Goal: Task Accomplishment & Management: Manage account settings

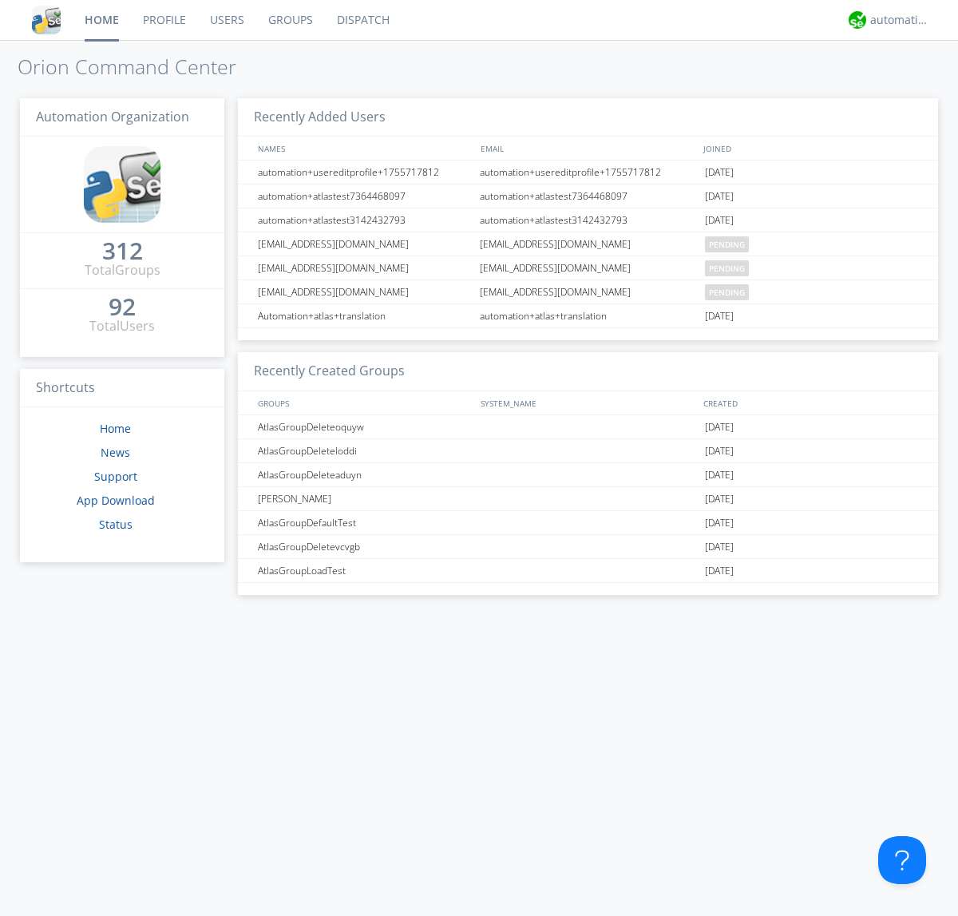
click at [226, 20] on link "Users" at bounding box center [227, 20] width 58 height 40
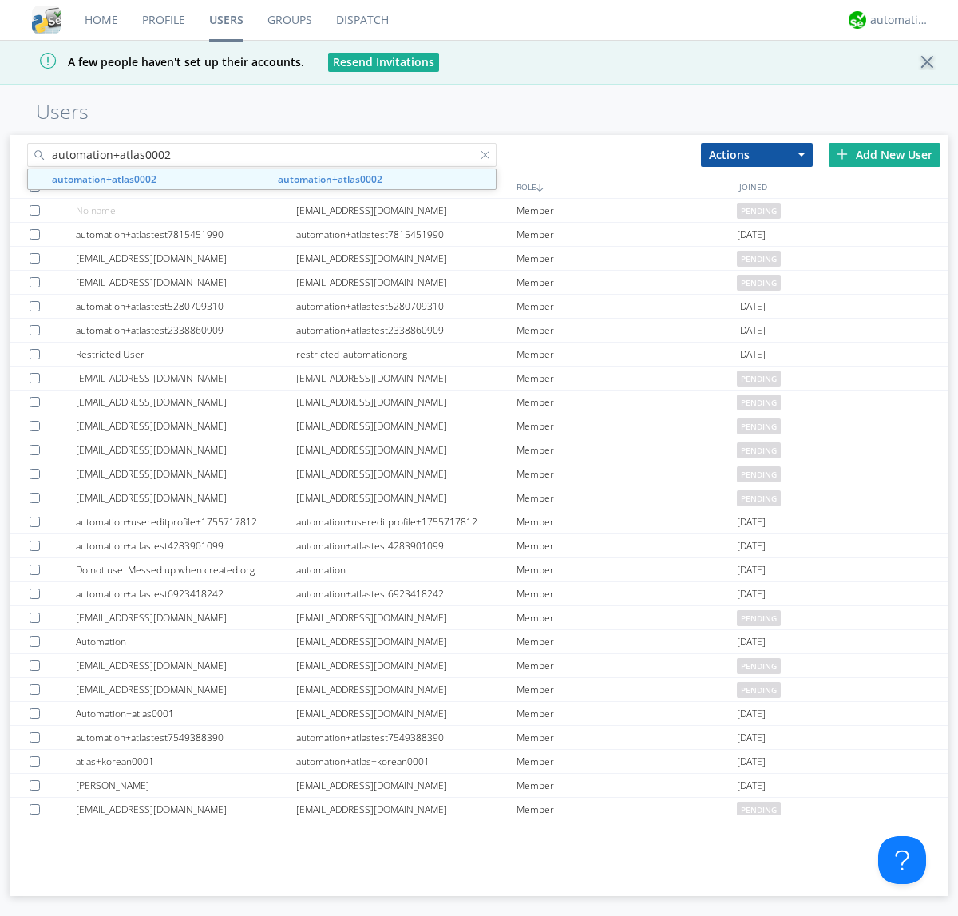
type input "automation+atlas0002"
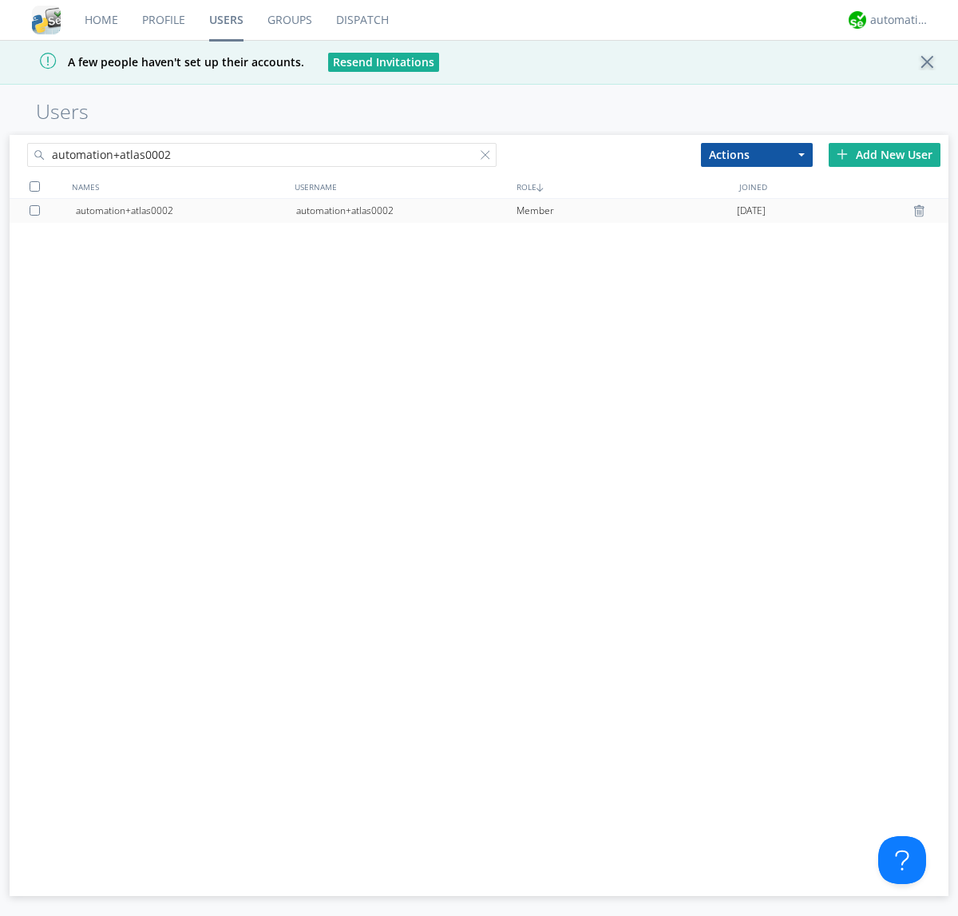
click at [406, 210] on div "automation+atlas0002" at bounding box center [406, 211] width 220 height 24
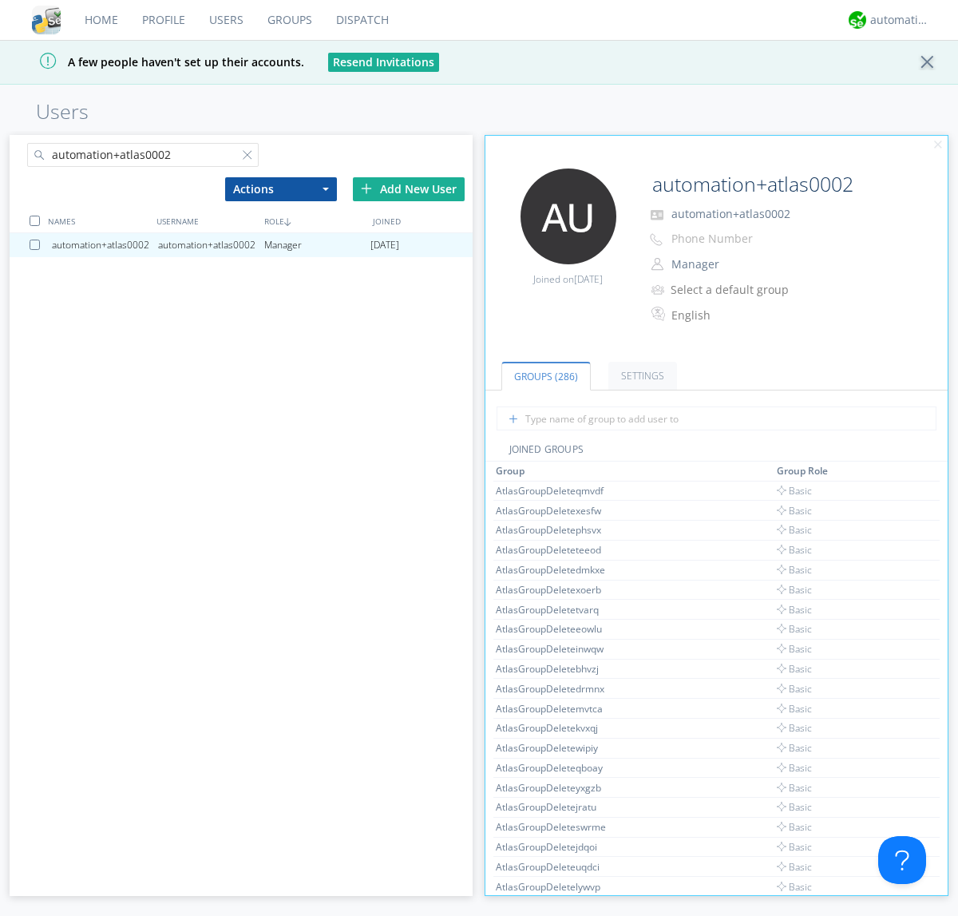
click at [745, 264] on button "Manager" at bounding box center [746, 264] width 160 height 22
click at [0, 0] on link "Basic User" at bounding box center [0, 0] width 0 height 0
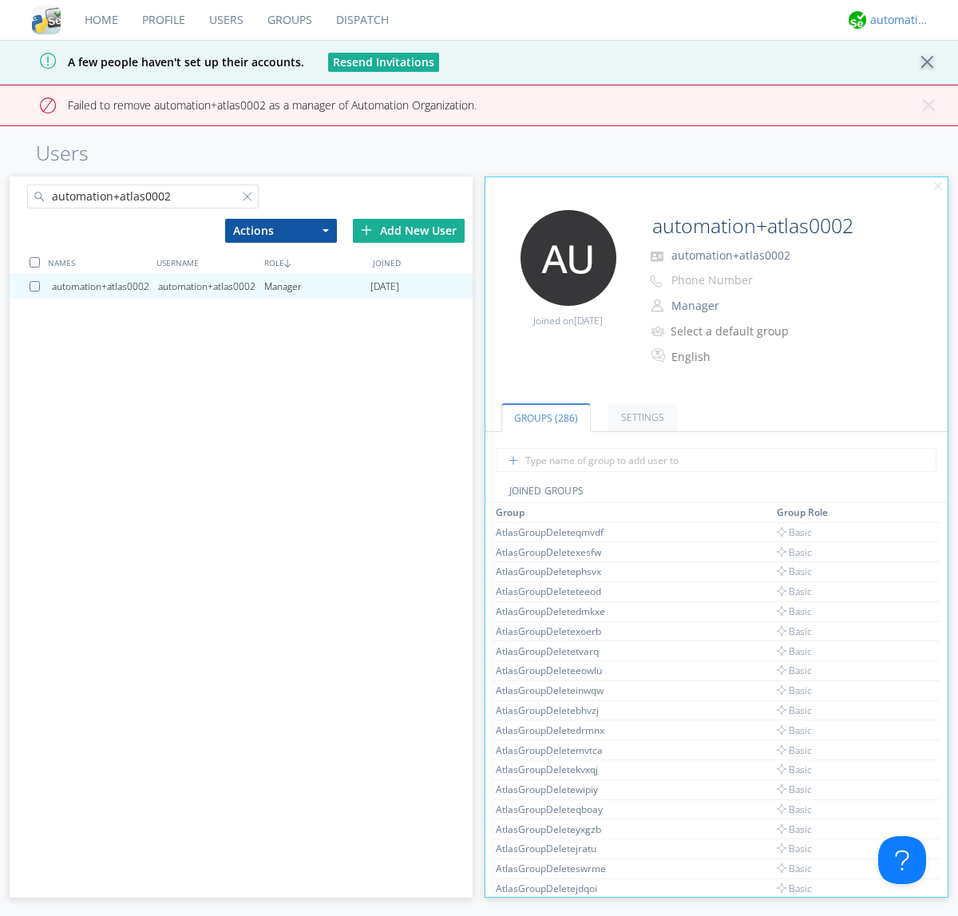
click at [896, 20] on div "automation+atlas" at bounding box center [900, 20] width 60 height 16
